Goal: Navigation & Orientation: Find specific page/section

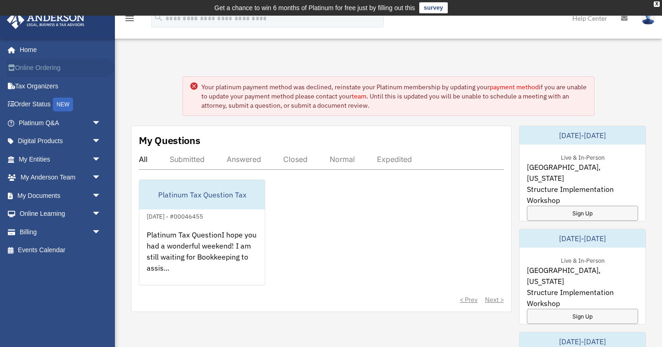
click at [54, 68] on link "Online Ordering" at bounding box center [60, 68] width 109 height 18
click at [100, 120] on span "arrow_drop_down" at bounding box center [101, 123] width 18 height 19
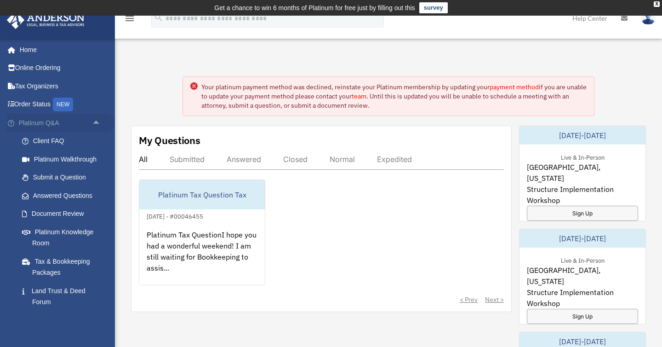
click at [100, 120] on span "arrow_drop_up" at bounding box center [101, 123] width 18 height 19
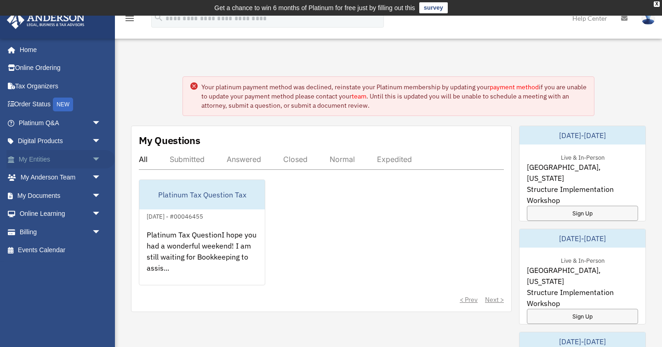
click at [60, 160] on link "My Entities arrow_drop_down" at bounding box center [60, 159] width 109 height 18
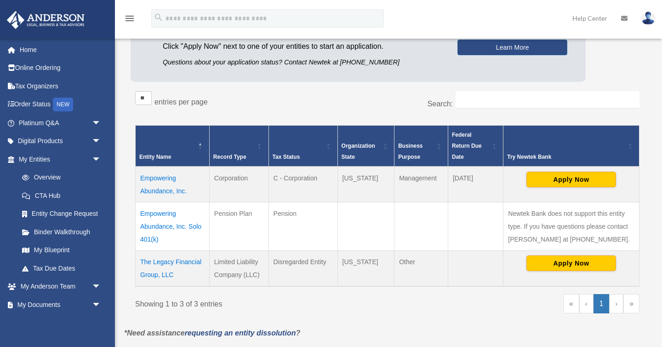
scroll to position [125, 0]
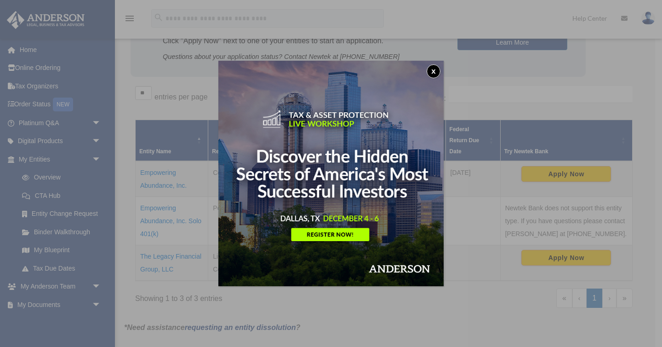
click at [433, 71] on button "x" at bounding box center [434, 71] width 14 height 14
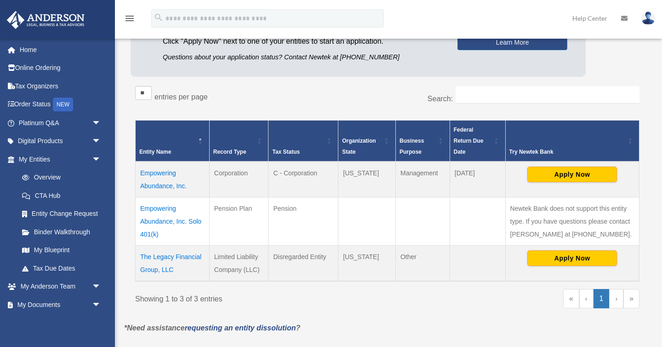
click at [177, 259] on td "The Legacy Financial Group, LLC" at bounding box center [173, 263] width 74 height 36
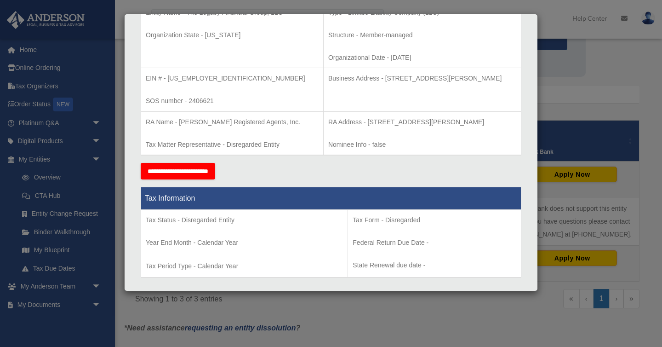
scroll to position [214, 0]
